Goal: Task Accomplishment & Management: Use online tool/utility

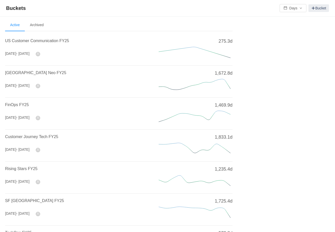
scroll to position [160, 0]
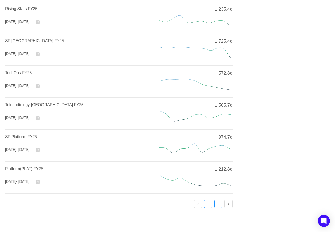
click at [219, 201] on link "2" at bounding box center [219, 204] width 8 height 8
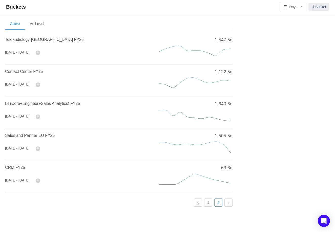
scroll to position [1, 0]
click at [19, 166] on span "CRM FY25" at bounding box center [15, 168] width 20 height 4
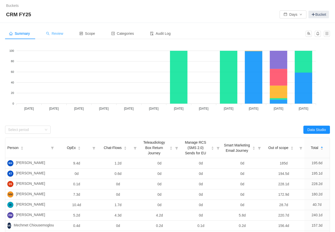
click at [66, 38] on div "Review" at bounding box center [54, 33] width 25 height 11
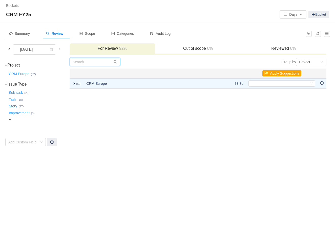
click at [80, 62] on input "text" at bounding box center [95, 62] width 51 height 8
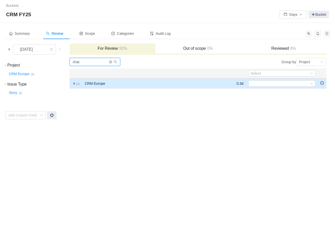
type input "chat"
click at [76, 83] on span "expand" at bounding box center [74, 83] width 4 height 4
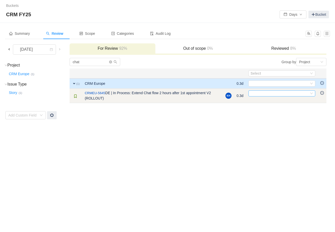
click at [265, 94] on div "Select" at bounding box center [280, 93] width 59 height 6
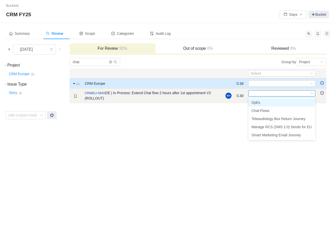
click at [265, 94] on input at bounding box center [280, 93] width 59 height 6
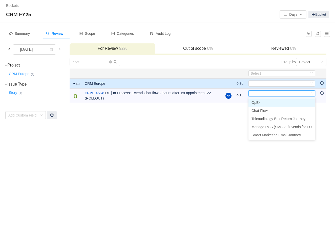
click at [228, 128] on div "Buckets / / CRM FY25 Days Bucket Summary Review Scope Categories Audit Log [DAT…" at bounding box center [167, 116] width 335 height 232
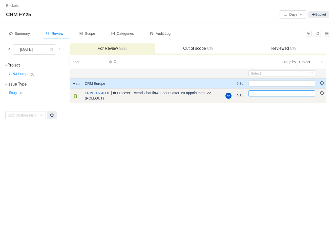
click at [268, 92] on div "Select" at bounding box center [280, 93] width 59 height 6
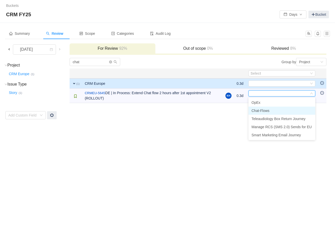
click at [270, 111] on span "Chat-Flows" at bounding box center [261, 110] width 18 height 4
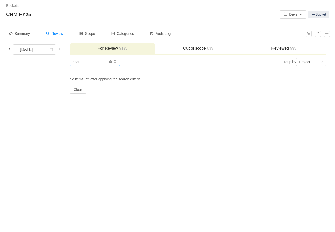
click at [112, 62] on icon "icon: close-circle" at bounding box center [110, 61] width 3 height 3
